Goal: Task Accomplishment & Management: Use online tool/utility

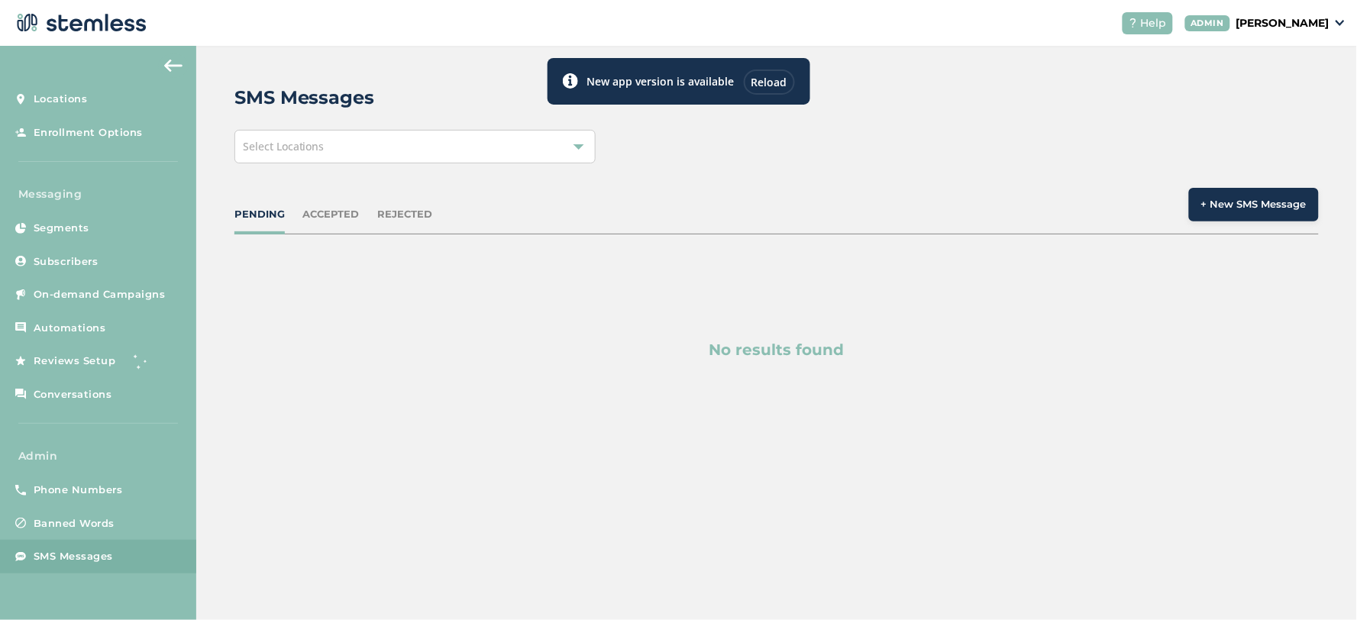
click at [272, 216] on div "PENDING" at bounding box center [259, 214] width 50 height 15
click at [346, 214] on div "ACCEPTED" at bounding box center [331, 214] width 56 height 15
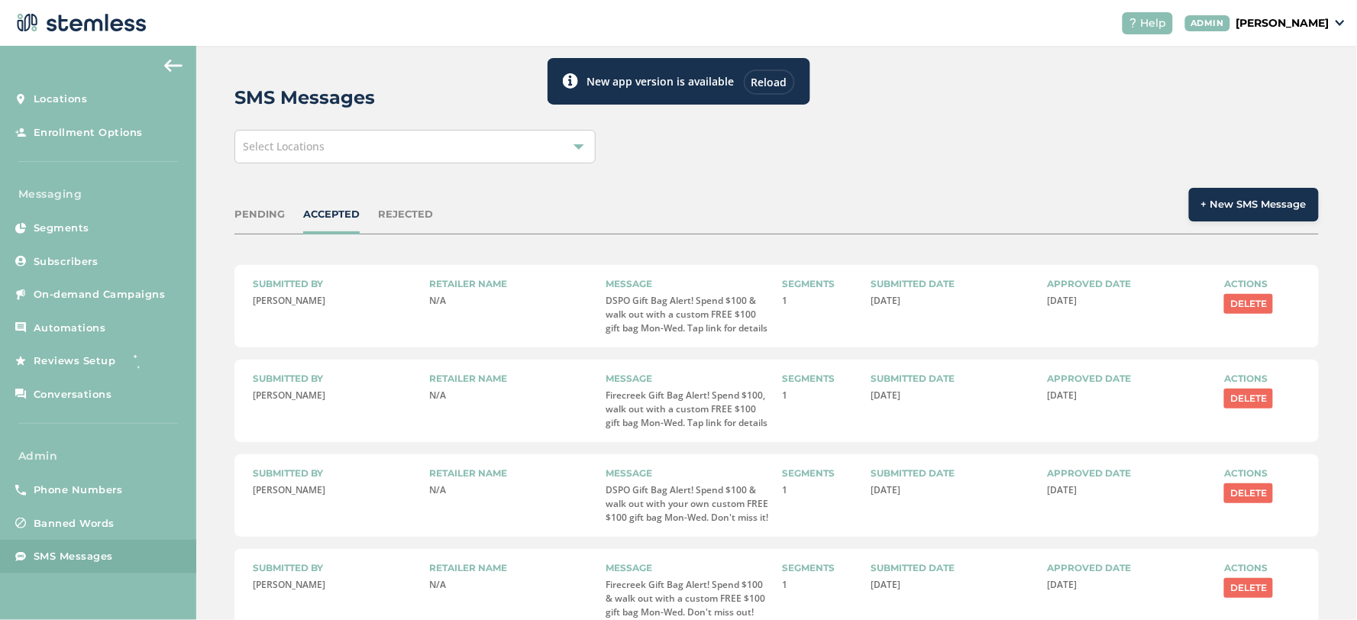
click at [757, 60] on div "New app version is available Reload" at bounding box center [678, 81] width 263 height 47
click at [759, 76] on div "Reload" at bounding box center [769, 81] width 51 height 25
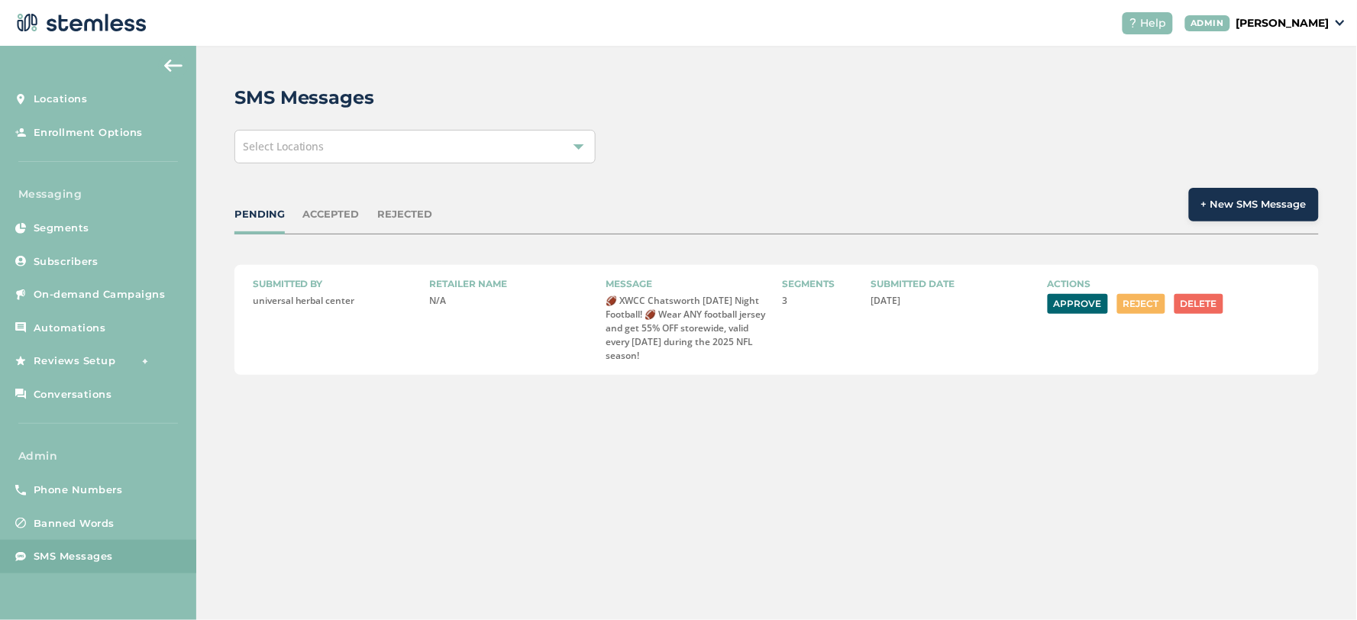
click at [1083, 298] on button "Approve" at bounding box center [1077, 304] width 60 height 20
